Goal: Browse casually

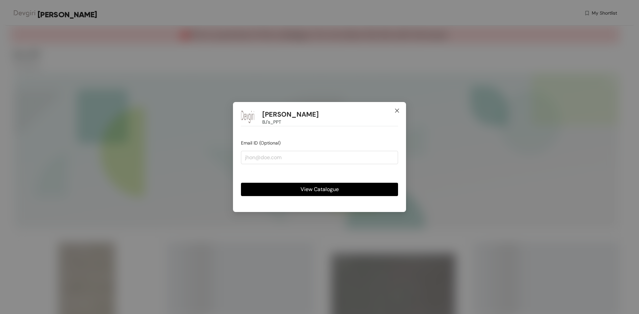
click at [396, 111] on icon "close" at bounding box center [397, 111] width 4 height 4
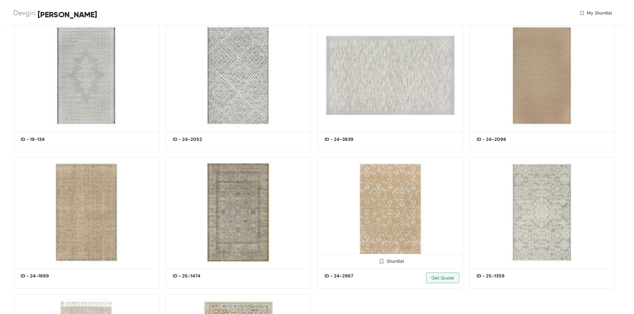
scroll to position [627, 0]
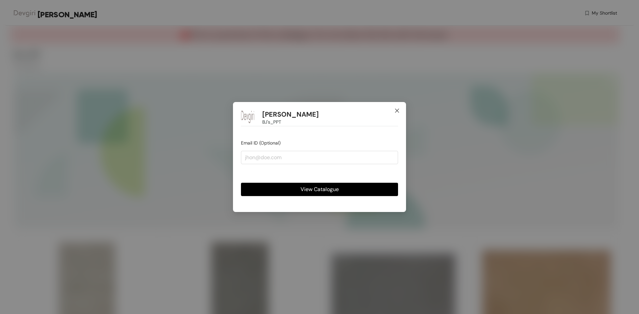
click at [398, 107] on span "Close" at bounding box center [397, 111] width 18 height 18
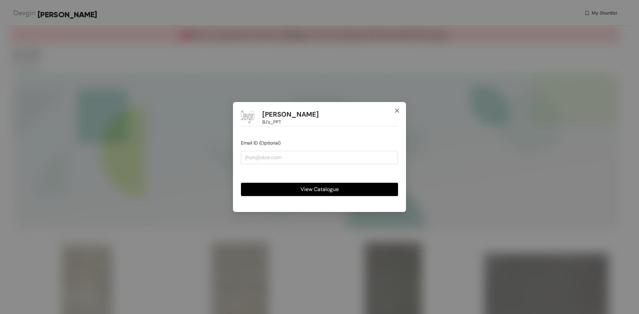
click at [396, 110] on icon "close" at bounding box center [396, 110] width 5 height 5
